Goal: Task Accomplishment & Management: Understand process/instructions

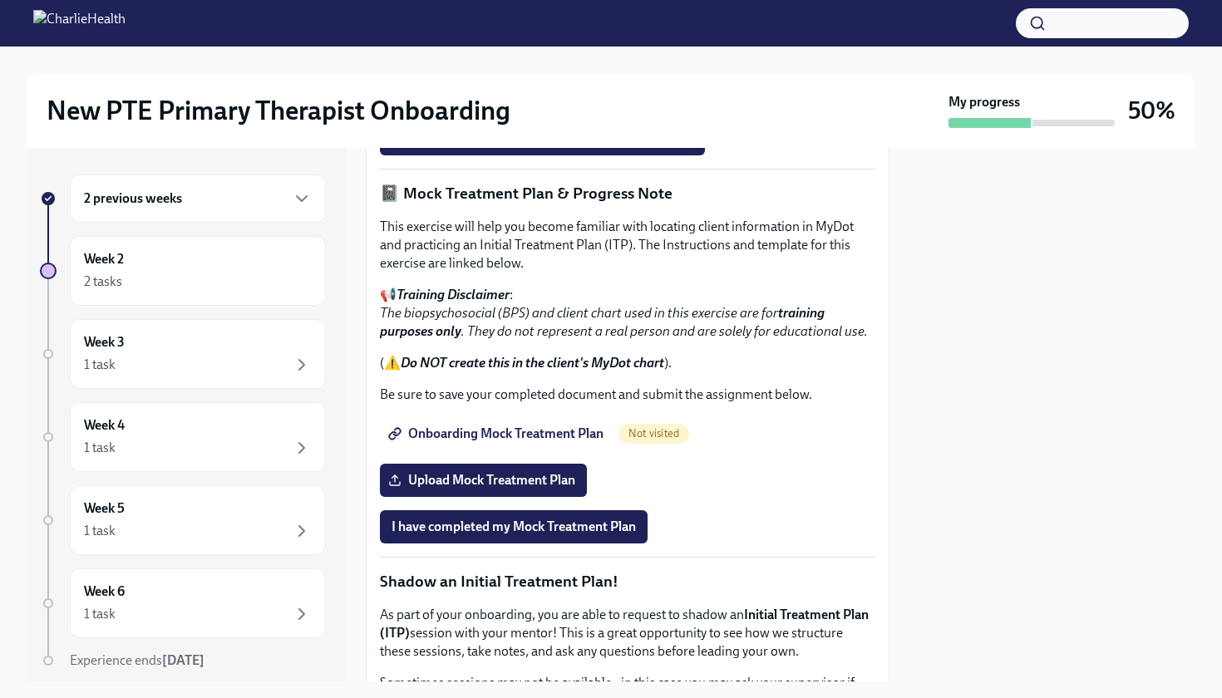
scroll to position [1148, 0]
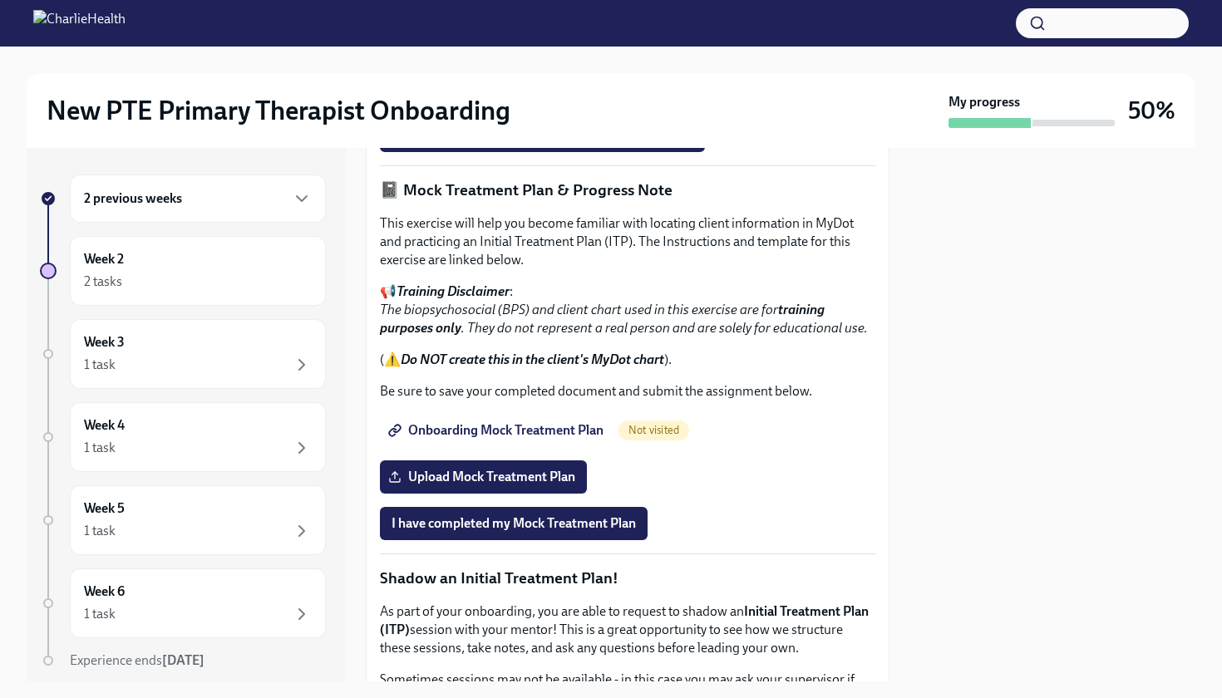
click at [158, 207] on h6 "2 previous weeks" at bounding box center [133, 199] width 98 height 18
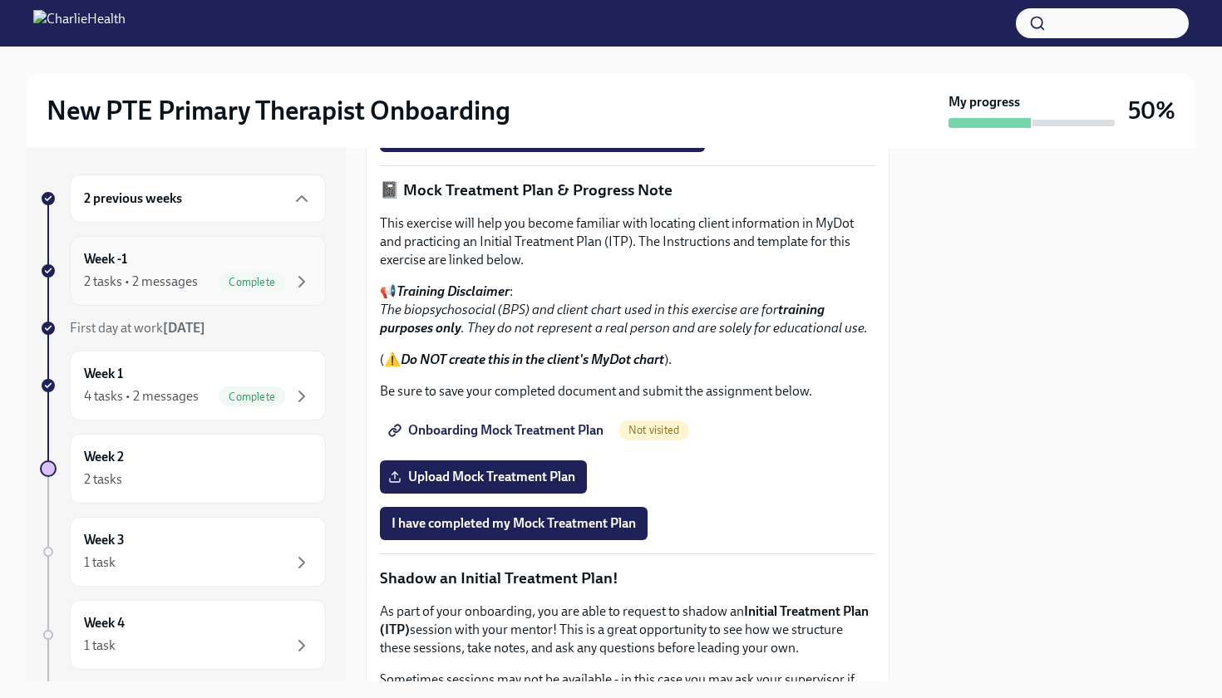
click at [149, 259] on div "Week -1 2 tasks • 2 messages Complete" at bounding box center [198, 271] width 228 height 42
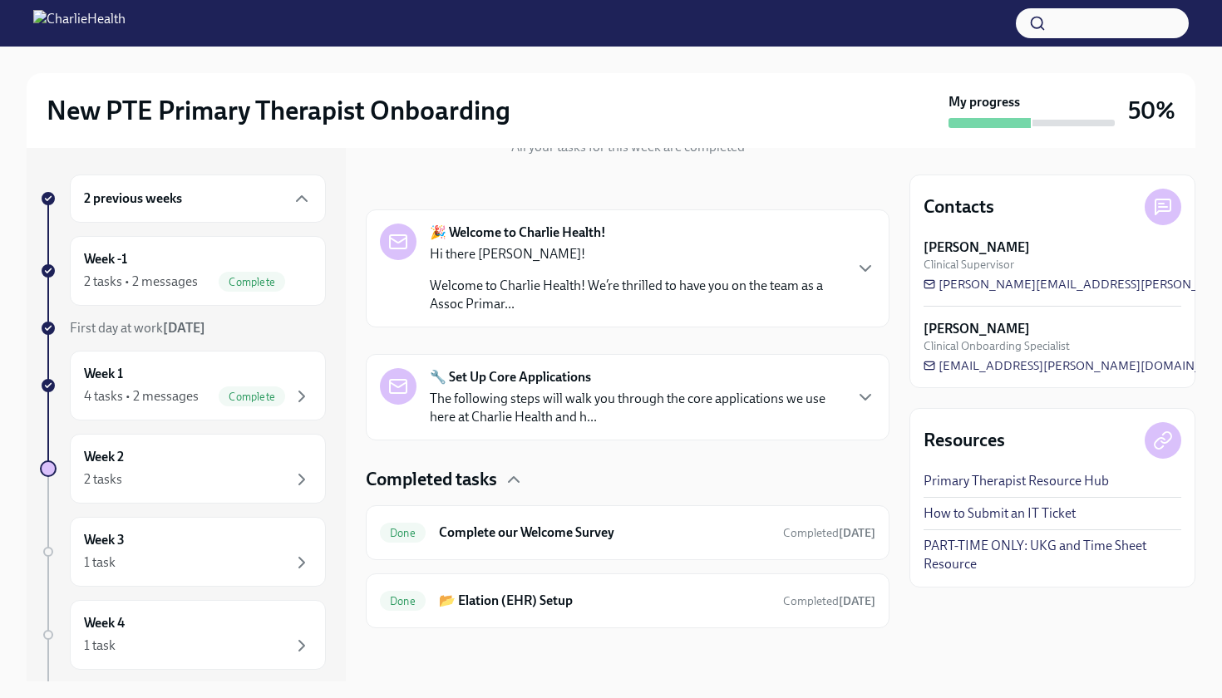
scroll to position [213, 0]
click at [498, 282] on p "Welcome to Charlie Health! We’re thrilled to have you on the team as a Assoc Pr…" at bounding box center [636, 295] width 412 height 37
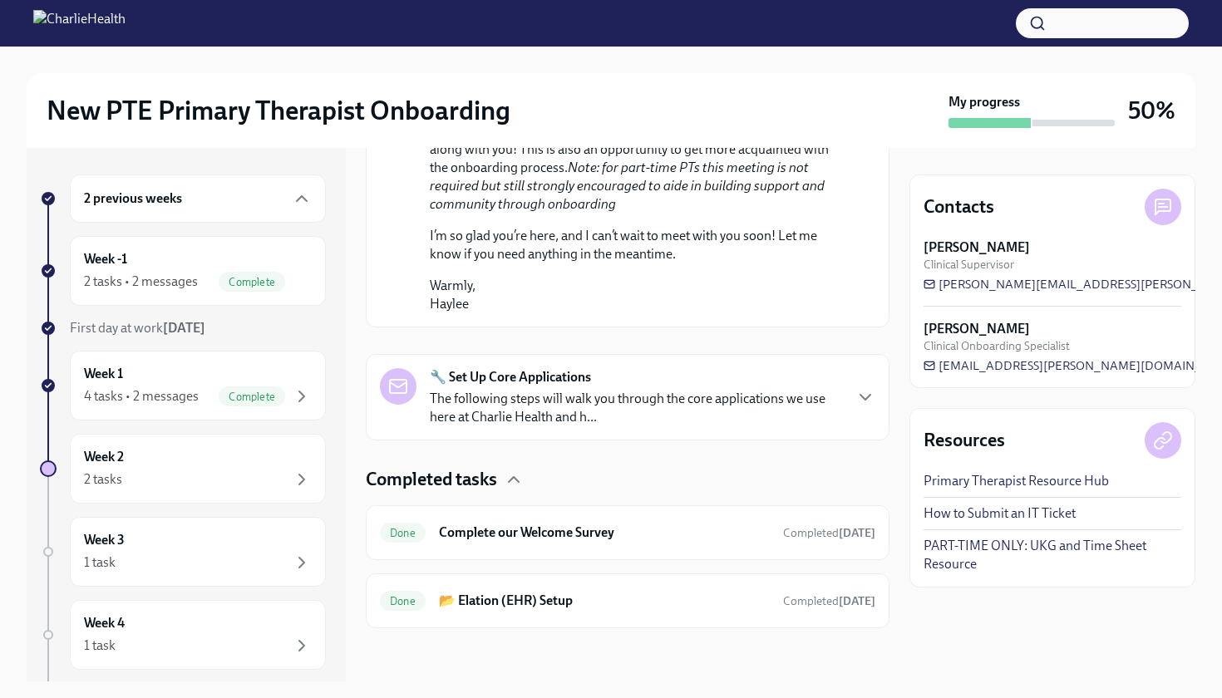
scroll to position [1244, 0]
click at [198, 375] on div "Week 1 4 tasks • 2 messages Complete" at bounding box center [198, 386] width 228 height 42
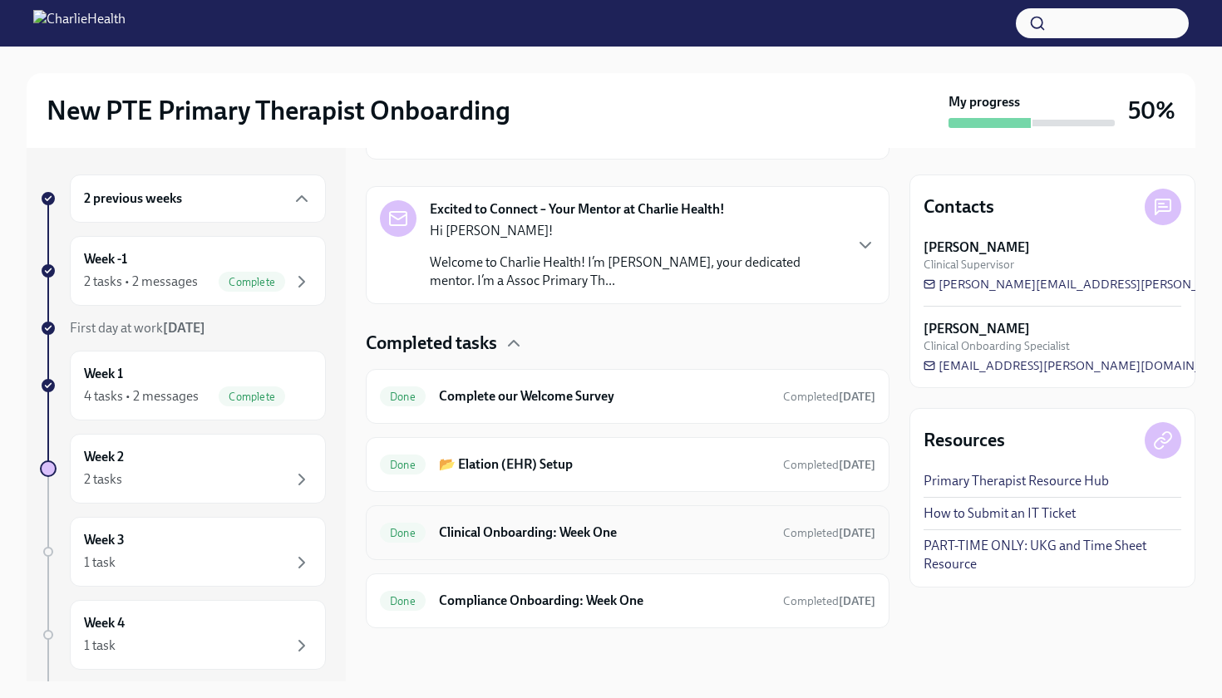
click at [491, 518] on div "Done Clinical Onboarding: Week One Completed [DATE]" at bounding box center [628, 533] width 524 height 55
click at [488, 537] on h6 "Clinical Onboarding: Week One" at bounding box center [604, 533] width 331 height 18
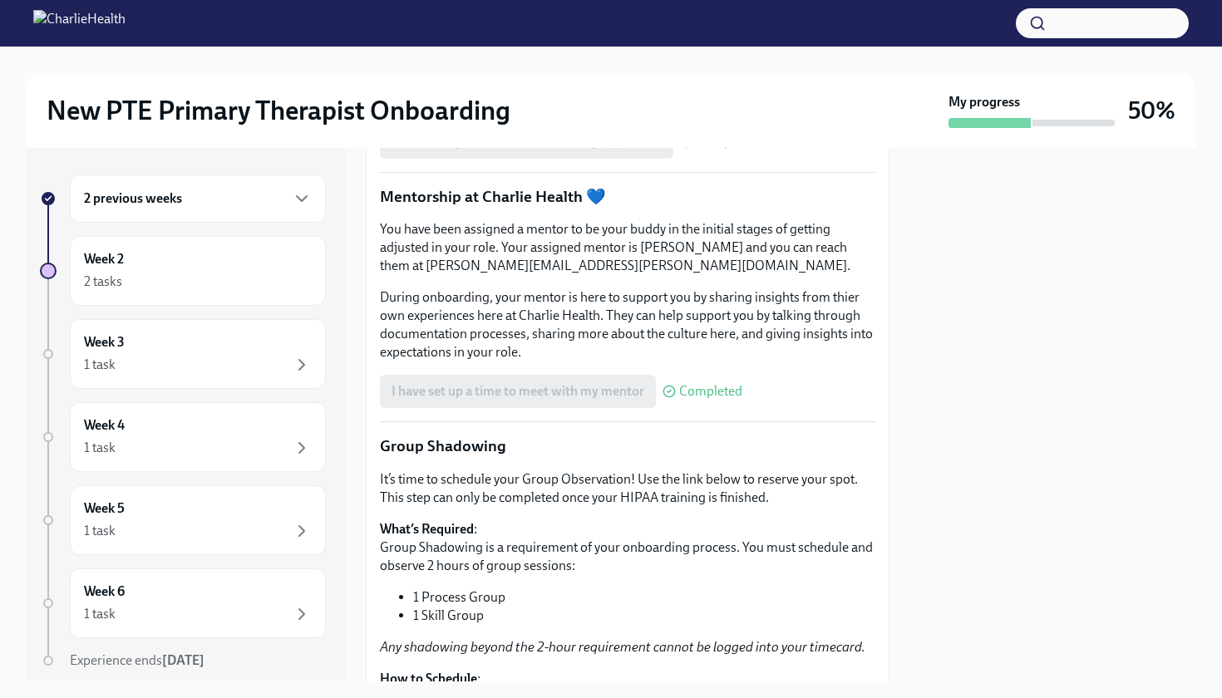
scroll to position [1779, 0]
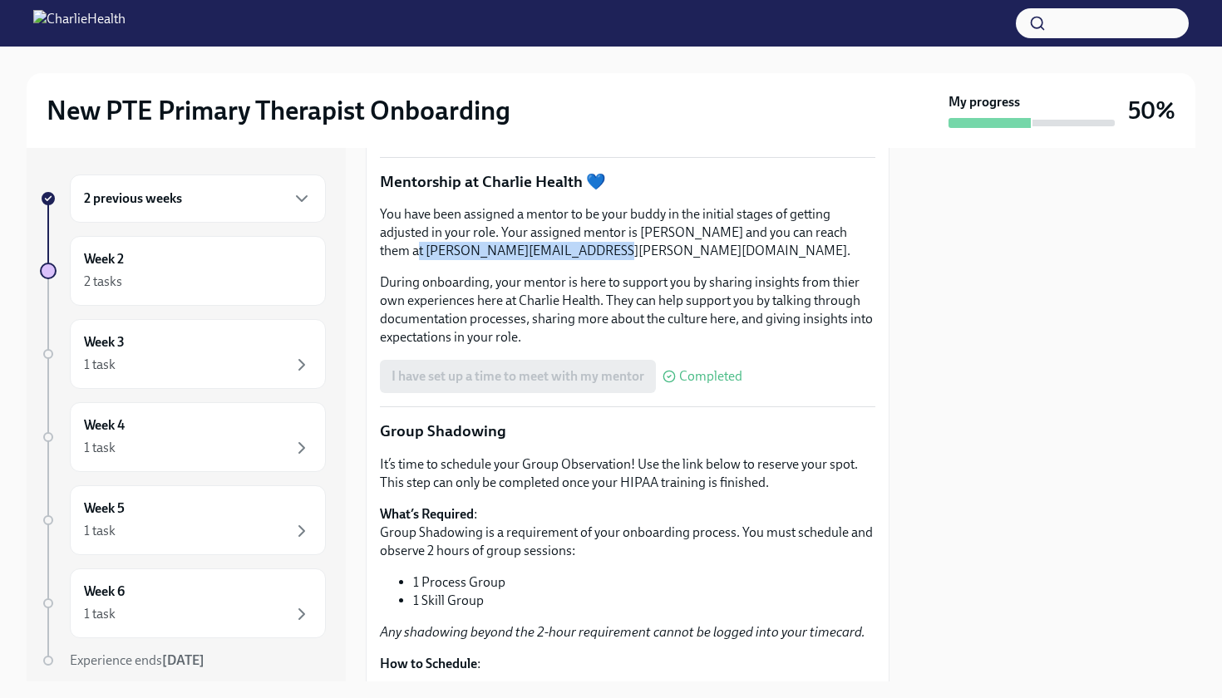
drag, startPoint x: 380, startPoint y: 397, endPoint x: 550, endPoint y: 387, distance: 169.9
click at [554, 260] on p "You have been assigned a mentor to be your buddy in the initial stages of getti…" at bounding box center [628, 232] width 496 height 55
copy p "[PERSON_NAME][EMAIL_ADDRESS][PERSON_NAME][DOMAIN_NAME]"
click at [425, 144] on div "I have set up a time to meet with my supervisor Completed" at bounding box center [570, 127] width 380 height 33
click at [164, 290] on div "2 tasks" at bounding box center [198, 282] width 228 height 20
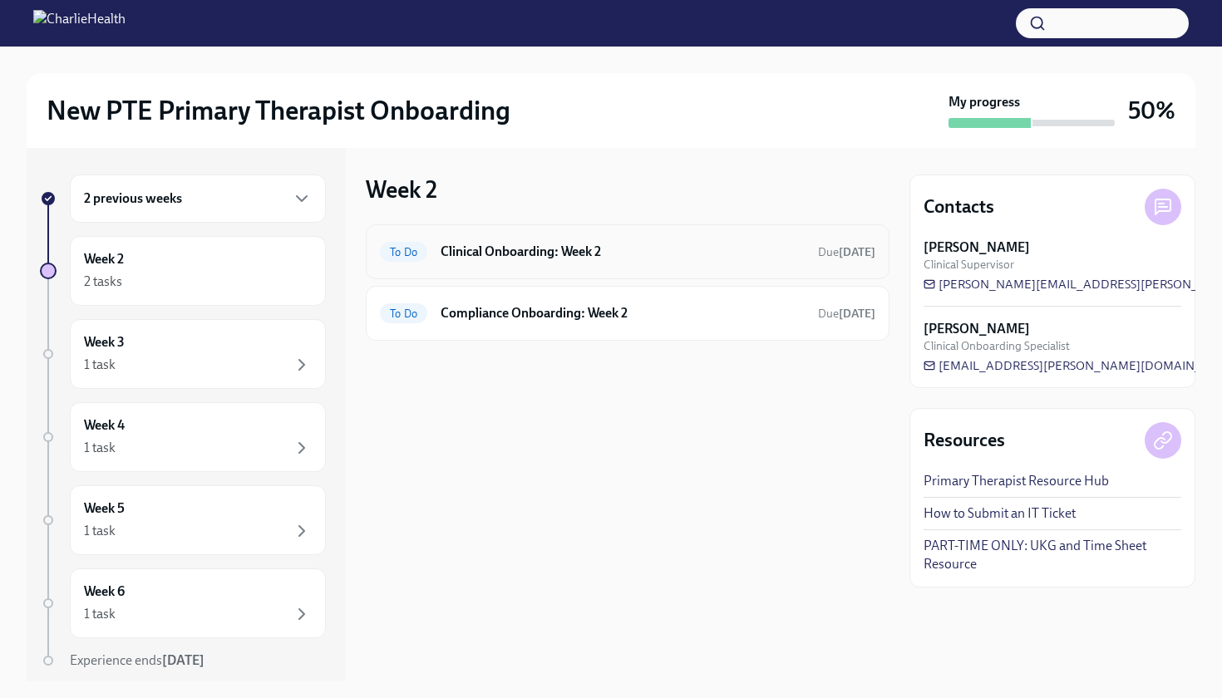
click at [521, 245] on h6 "Clinical Onboarding: Week 2" at bounding box center [623, 252] width 364 height 18
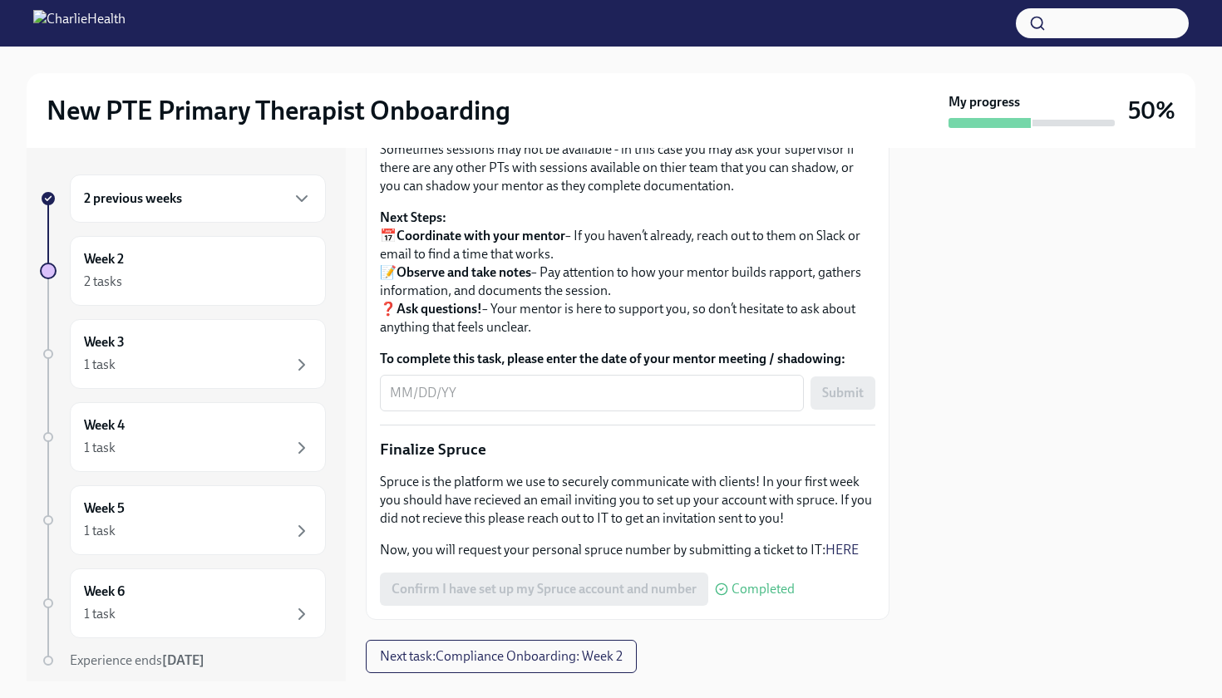
scroll to position [1693, 0]
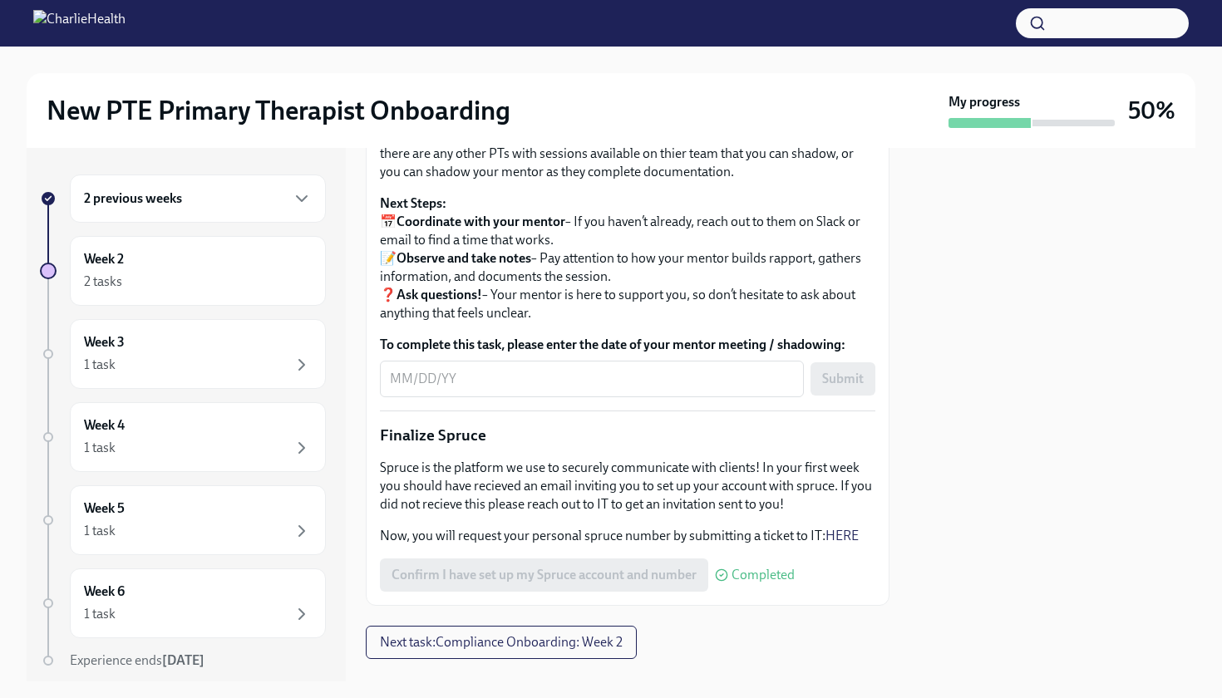
click at [343, 678] on div "2 previous weeks Week 2 2 tasks Week 3 1 task Week 4 1 task Week 5 1 task Week …" at bounding box center [186, 415] width 319 height 534
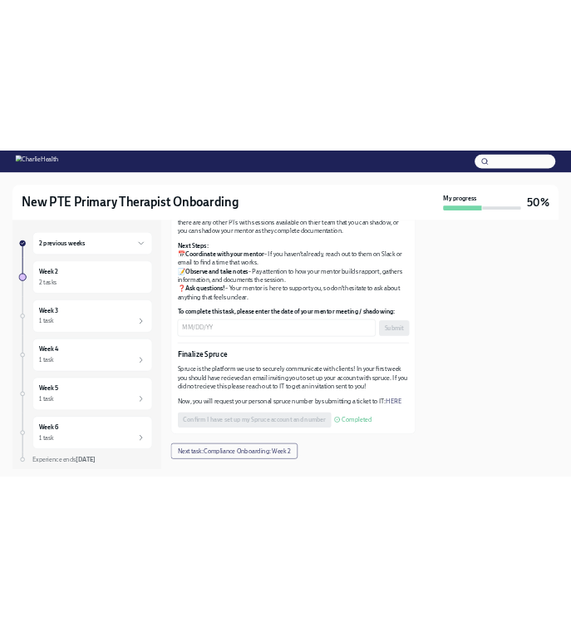
scroll to position [10, 0]
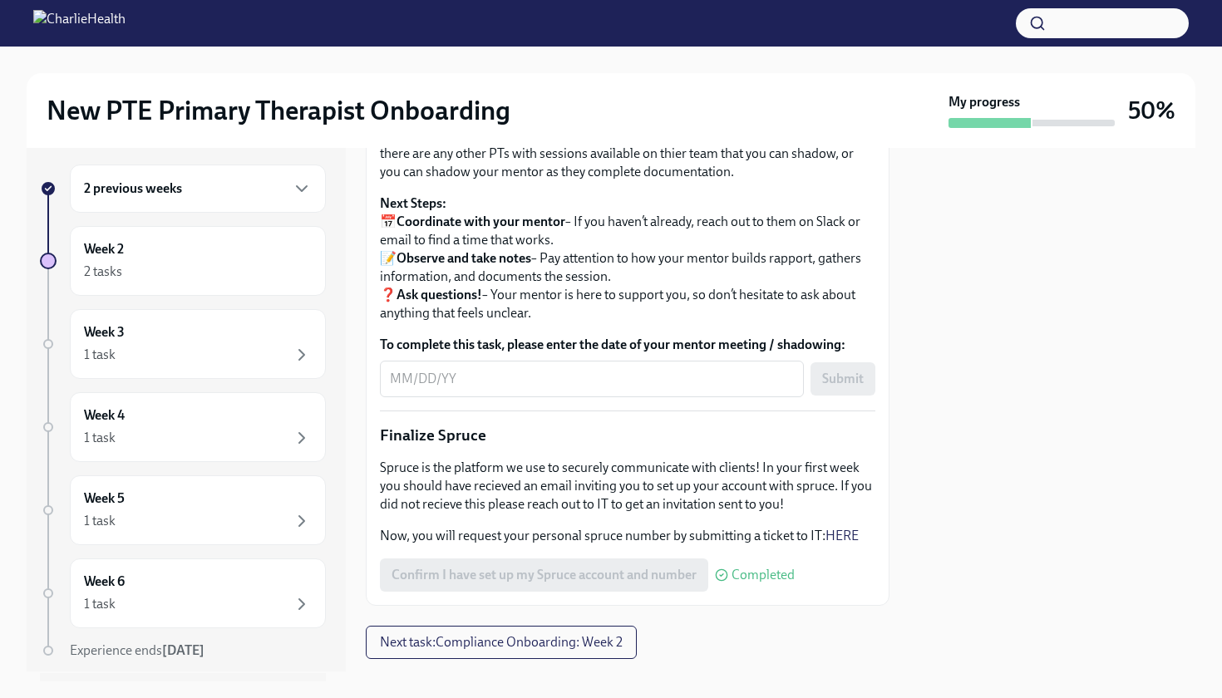
click at [982, 698] on div "New PTE Primary Therapist Onboarding My progress 50% 2 previous weeks Week 2 2 …" at bounding box center [611, 349] width 1222 height 698
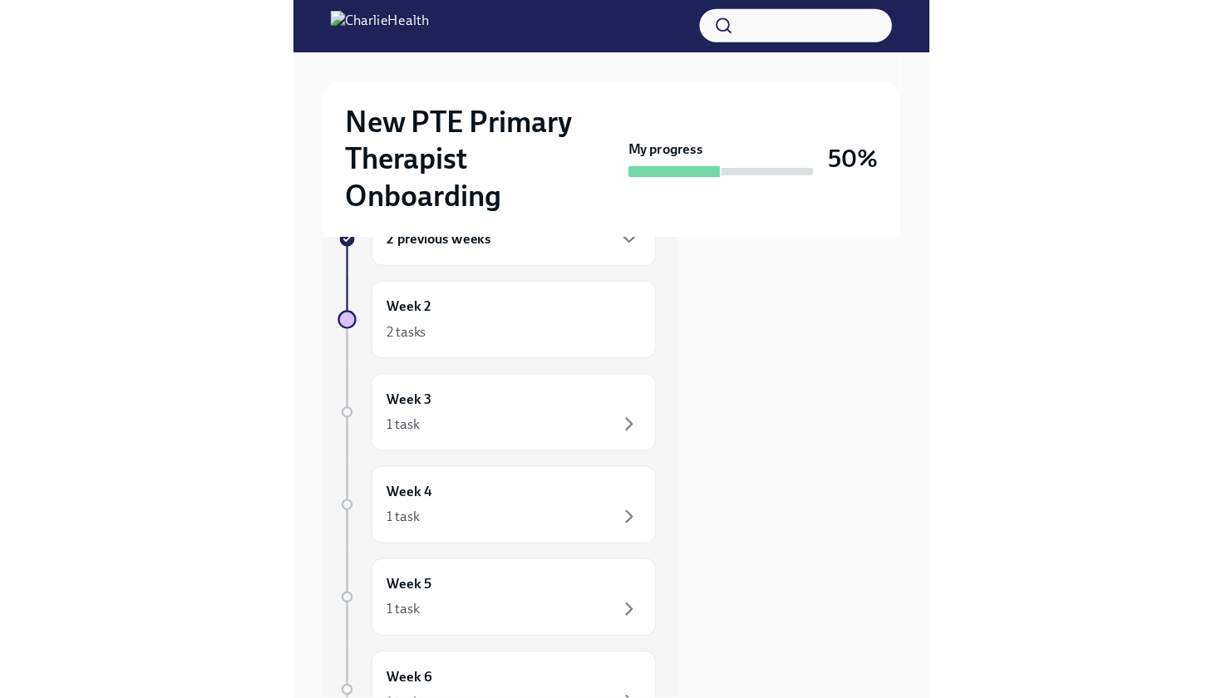
scroll to position [0, 0]
